Goal: Communication & Community: Answer question/provide support

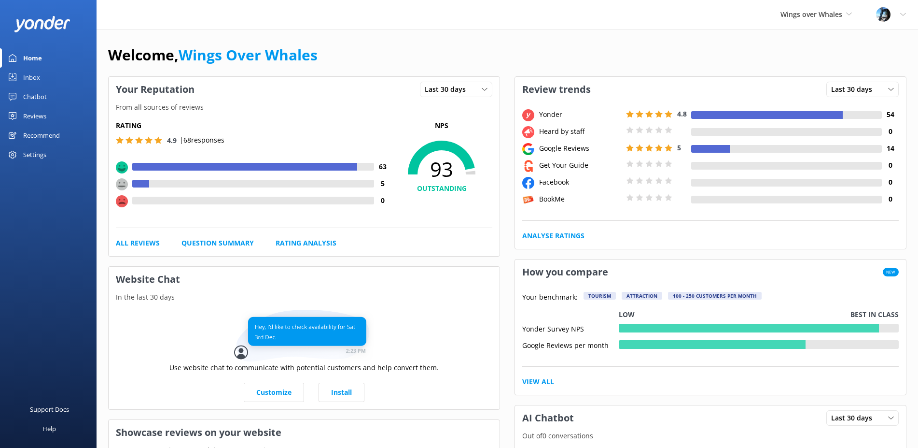
click at [33, 113] on div "Reviews" at bounding box center [34, 115] width 23 height 19
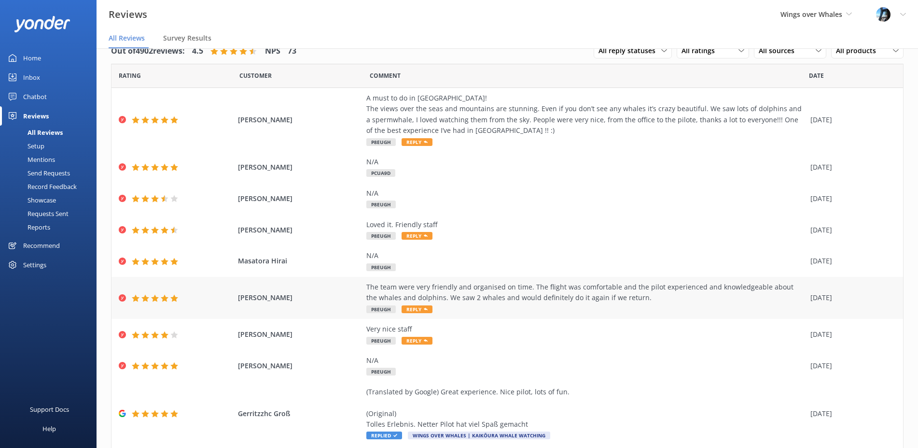
scroll to position [80, 0]
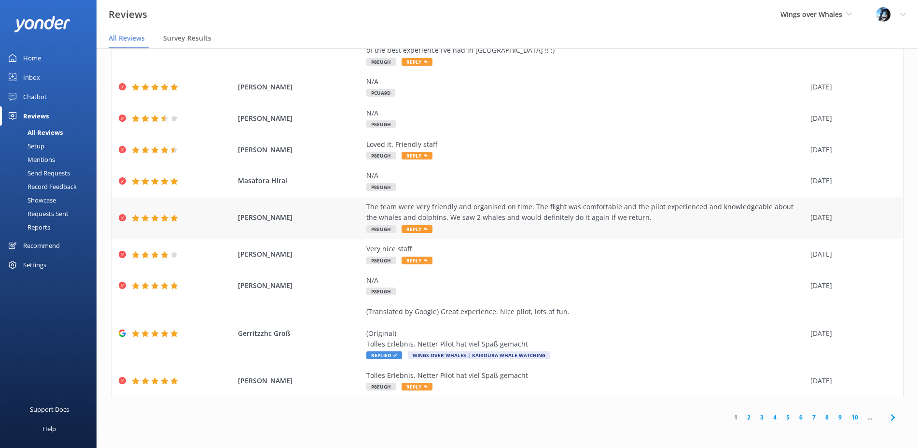
click at [609, 222] on div "The team were very friendly and organised on time. The flight was comfortable a…" at bounding box center [585, 212] width 439 height 22
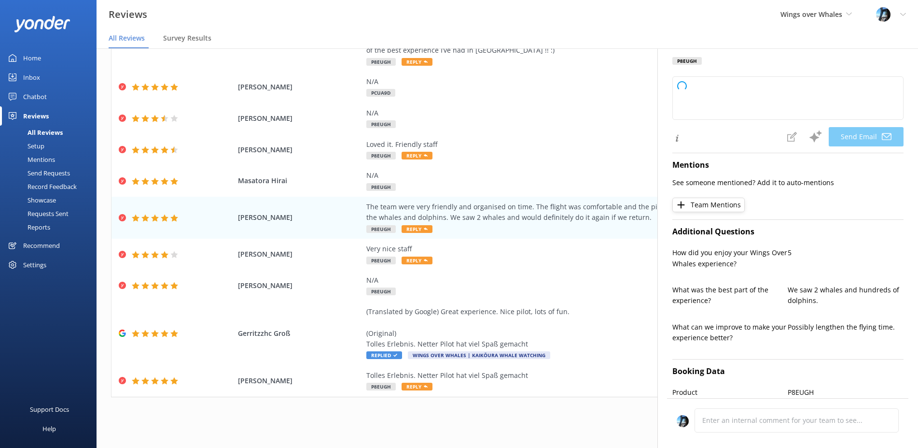
scroll to position [236, 0]
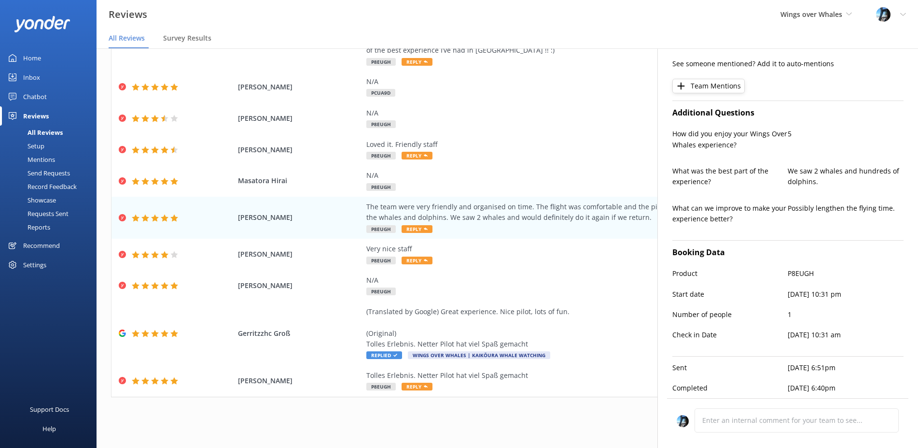
type textarea "Thank you so much, [PERSON_NAME]! We’re delighted to hear you enjoyed your expe…"
click at [458, 328] on div "(Translated by Google) Great experience. Nice pilot, lots of fun. (Original) To…" at bounding box center [585, 327] width 439 height 43
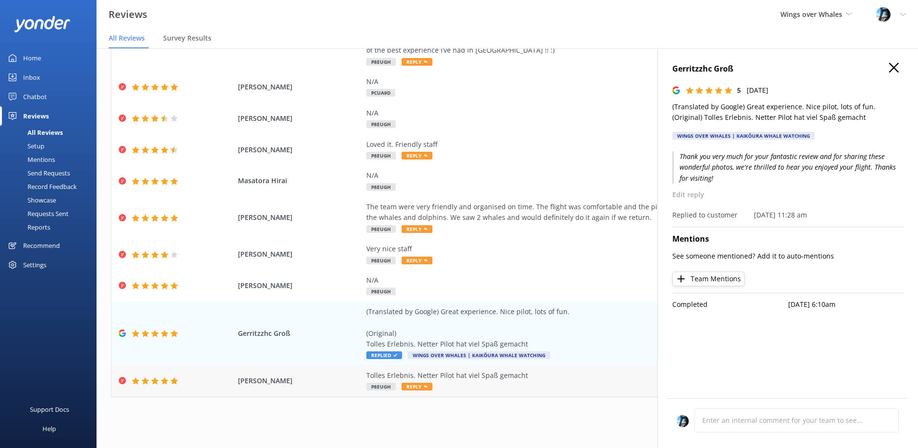
click at [561, 385] on div "Tolles Erlebnis. Netter Pilot hat viel Spaß gemacht P8EUGH Reply" at bounding box center [585, 381] width 439 height 22
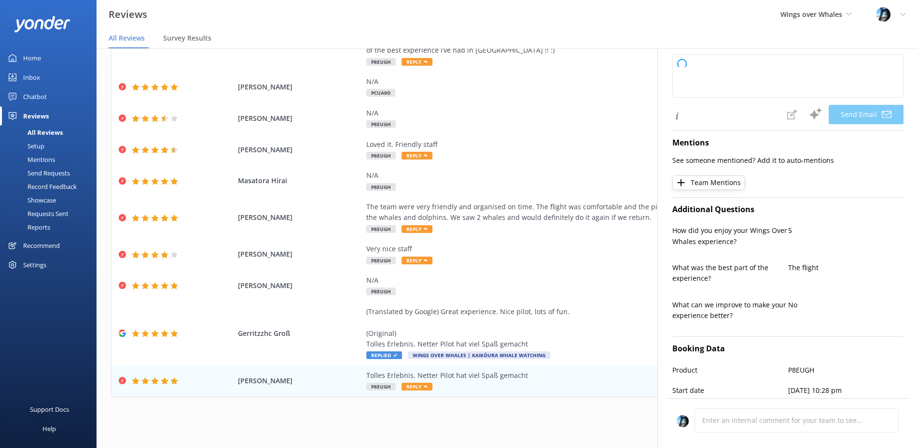
scroll to position [203, 0]
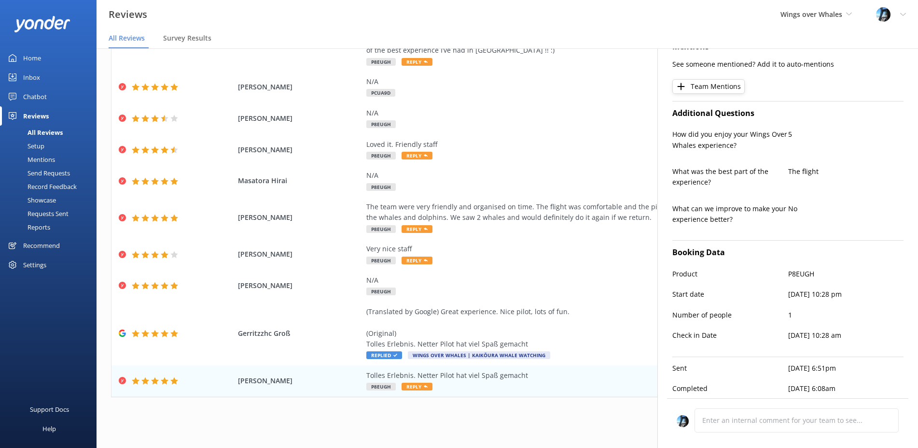
type textarea "Vielen Dank, Dr., für Ihr tolles Feedback! Es freut uns sehr, dass Sie so viel …"
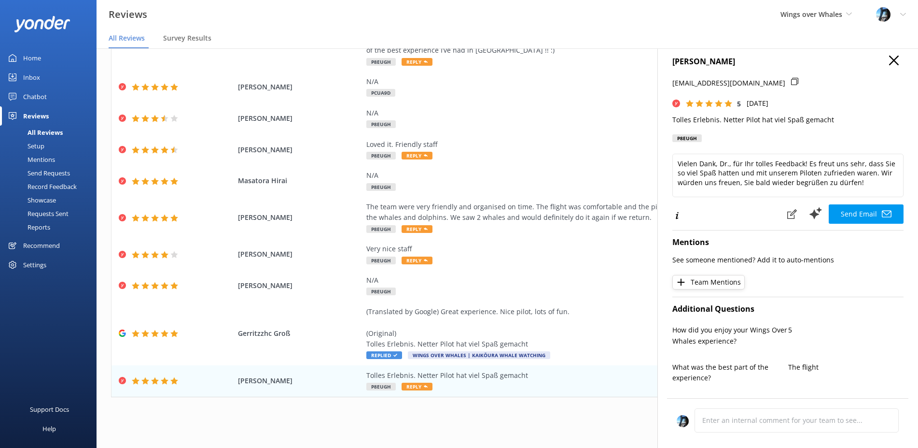
scroll to position [0, 0]
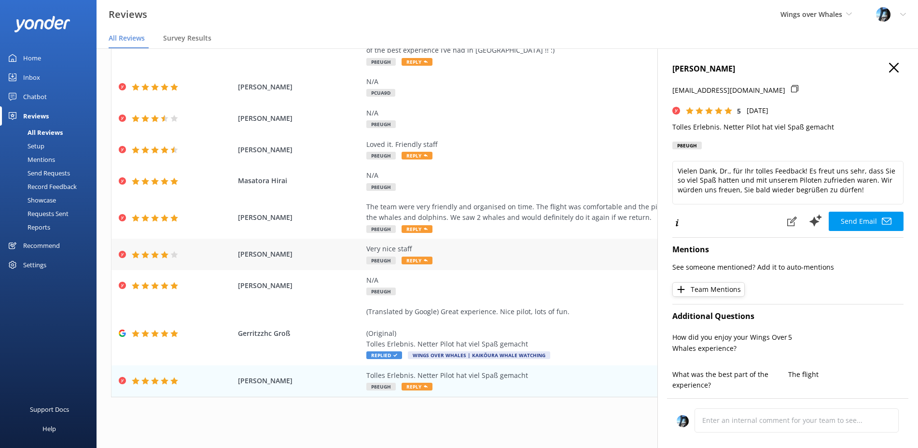
click at [322, 256] on span "[PERSON_NAME]" at bounding box center [300, 254] width 124 height 11
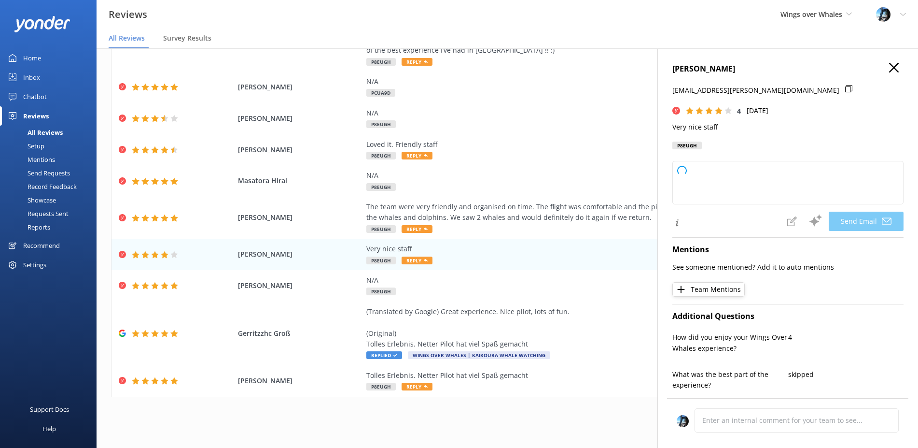
type textarea "Thank you so much for your kind words, [PERSON_NAME]! We're glad you had a posi…"
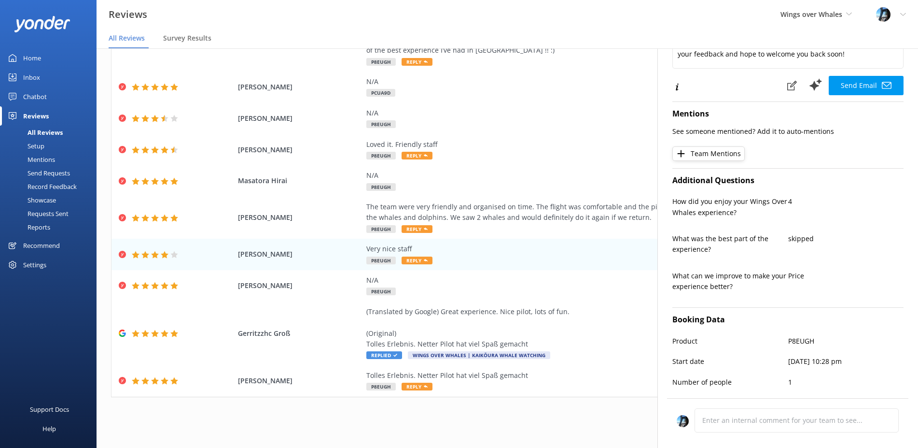
scroll to position [203, 0]
